Goal: Find specific page/section: Find specific page/section

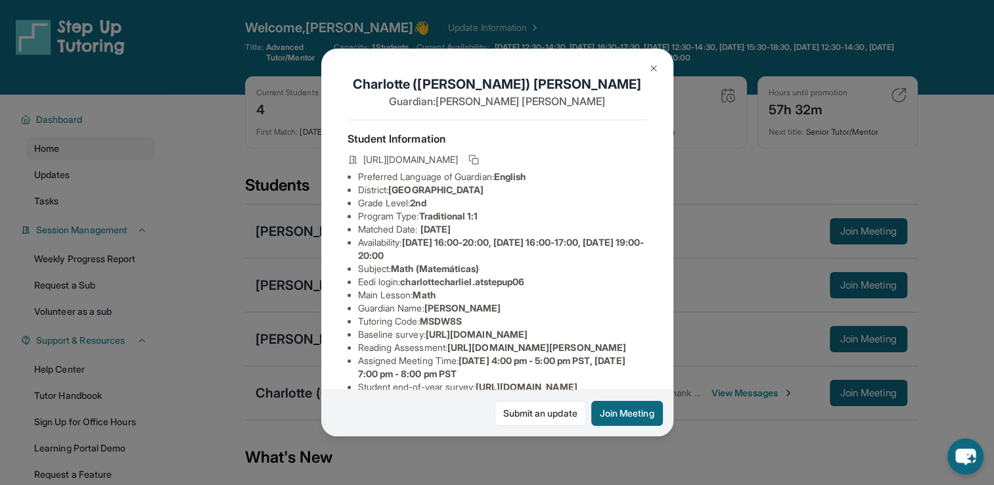
scroll to position [223, 0]
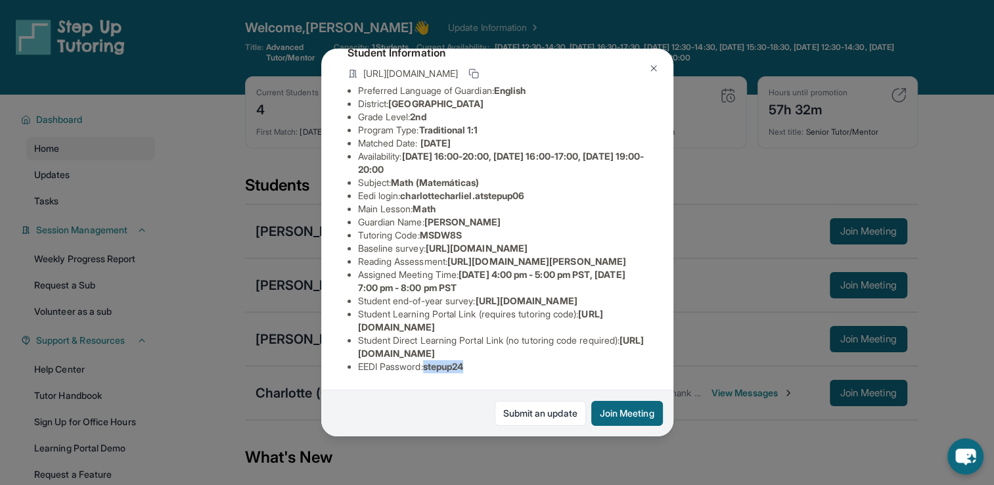
click at [651, 70] on img at bounding box center [653, 68] width 11 height 11
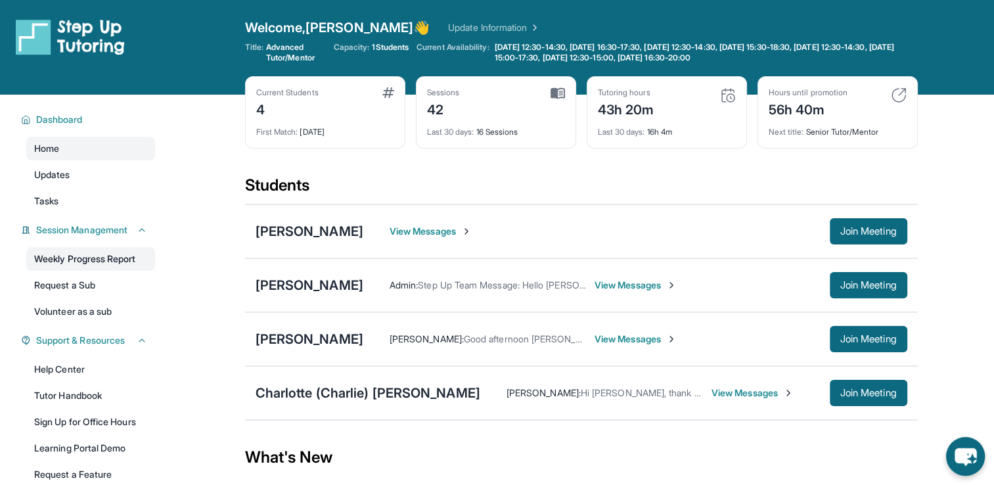
click at [121, 256] on link "Weekly Progress Report" at bounding box center [90, 259] width 129 height 24
click at [419, 225] on span "View Messages" at bounding box center [430, 231] width 82 height 13
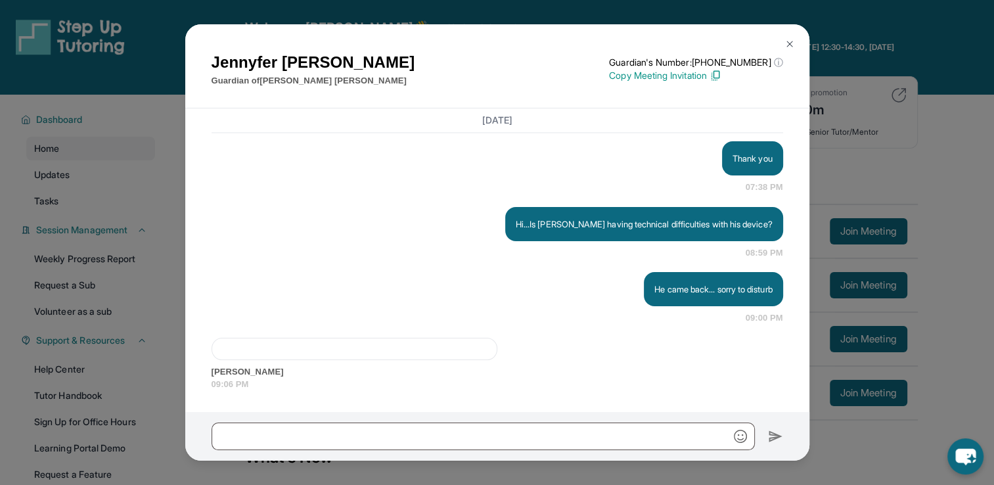
scroll to position [2500, 0]
click at [787, 47] on img at bounding box center [789, 44] width 11 height 11
